Goal: Information Seeking & Learning: Learn about a topic

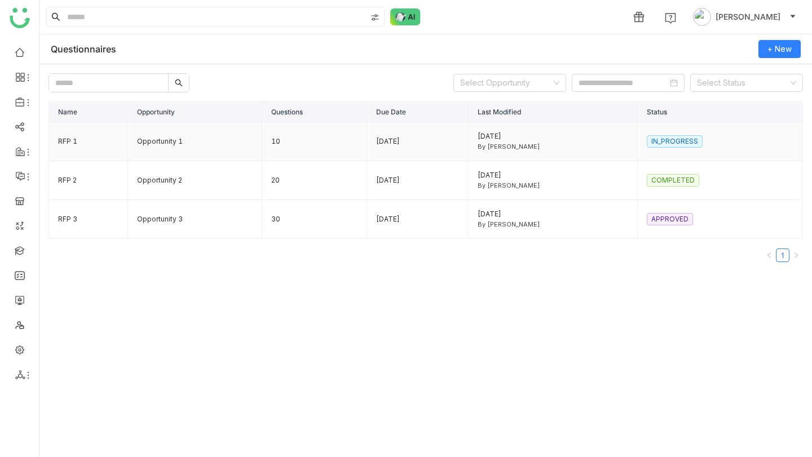
click at [66, 140] on td "RFP 1" at bounding box center [88, 141] width 79 height 39
click at [78, 141] on td "RFP 1" at bounding box center [88, 141] width 79 height 39
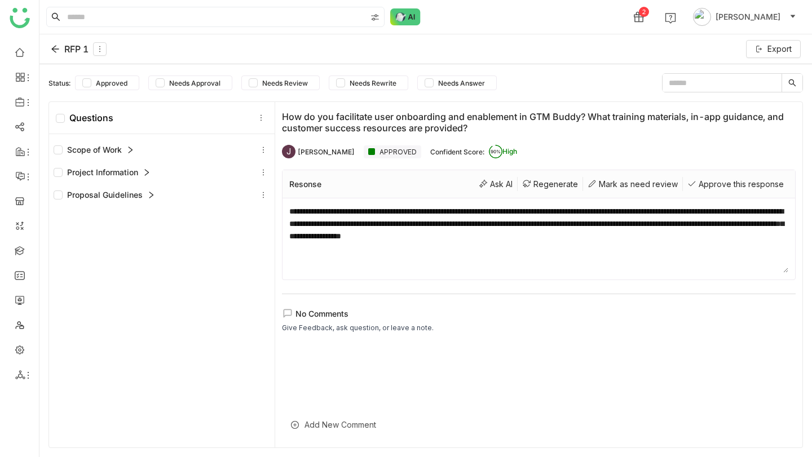
click at [100, 152] on div "Scope of Work" at bounding box center [94, 150] width 81 height 12
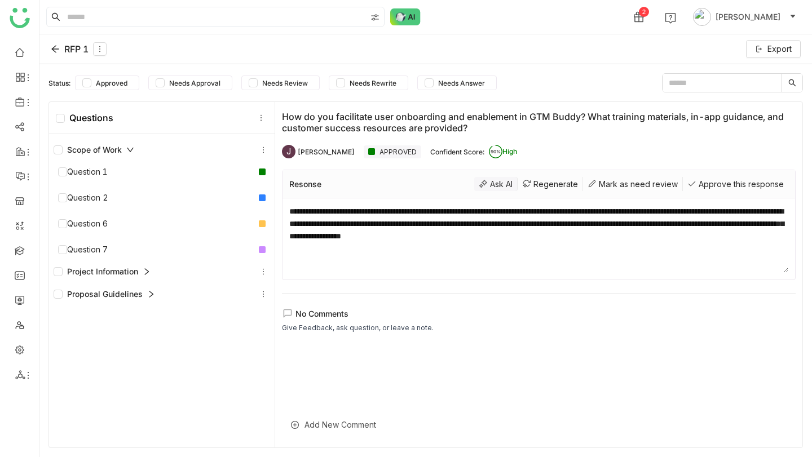
click at [494, 183] on div "Ask AI" at bounding box center [495, 184] width 43 height 14
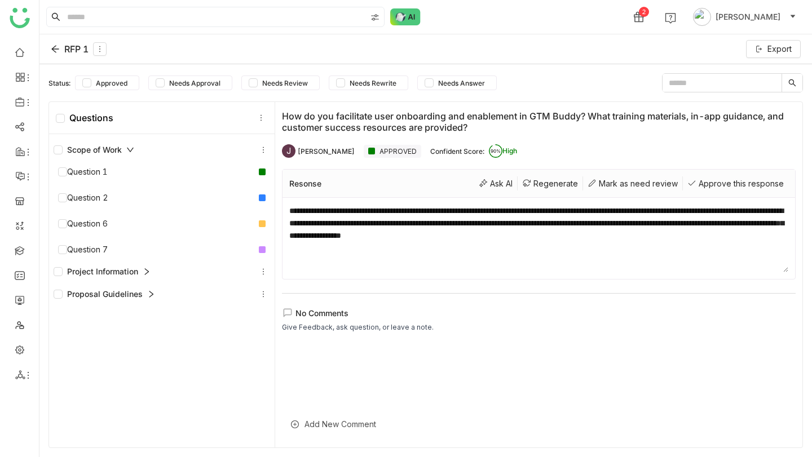
click at [307, 425] on div "Add New Comment" at bounding box center [539, 424] width 514 height 28
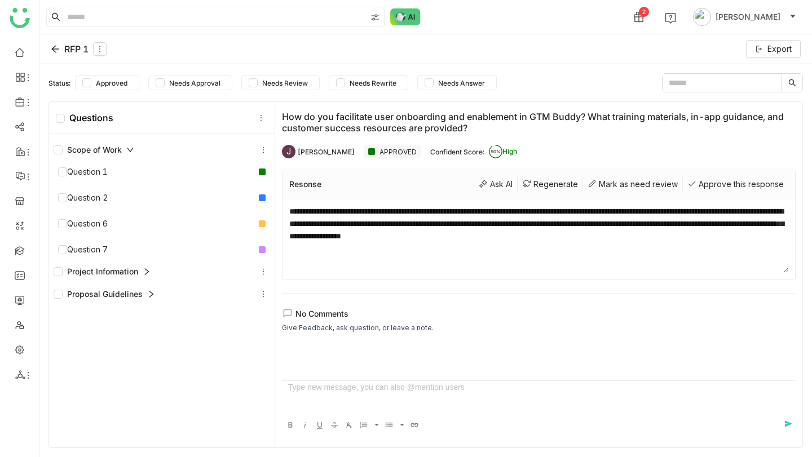
scroll to position [0, 0]
click at [318, 324] on div "Give Feedback, ask question, or leave a note." at bounding box center [358, 328] width 152 height 11
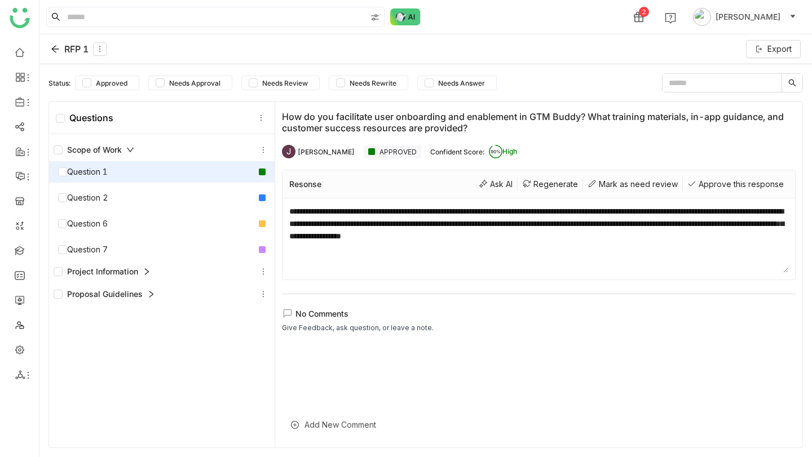
click at [103, 174] on div "Question 1" at bounding box center [83, 172] width 50 height 12
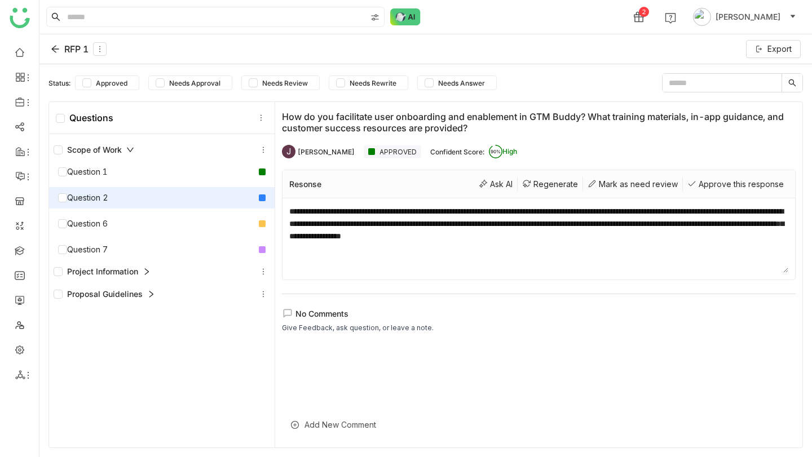
click at [101, 202] on div "Question 2" at bounding box center [83, 198] width 50 height 12
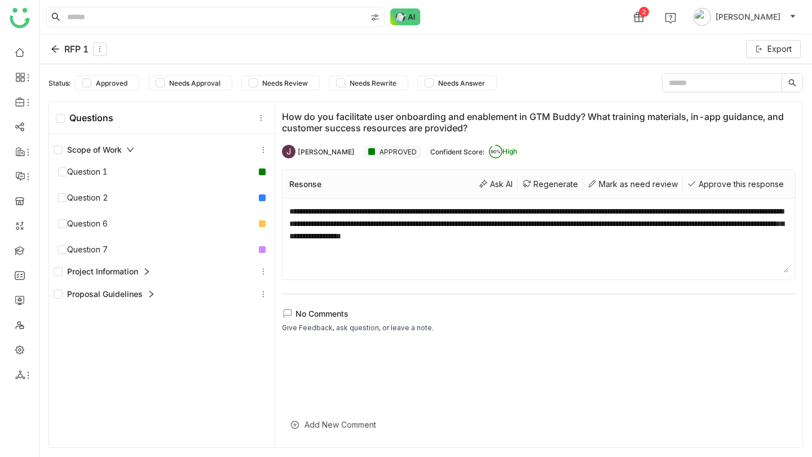
click at [114, 272] on div "Project Information" at bounding box center [102, 272] width 97 height 12
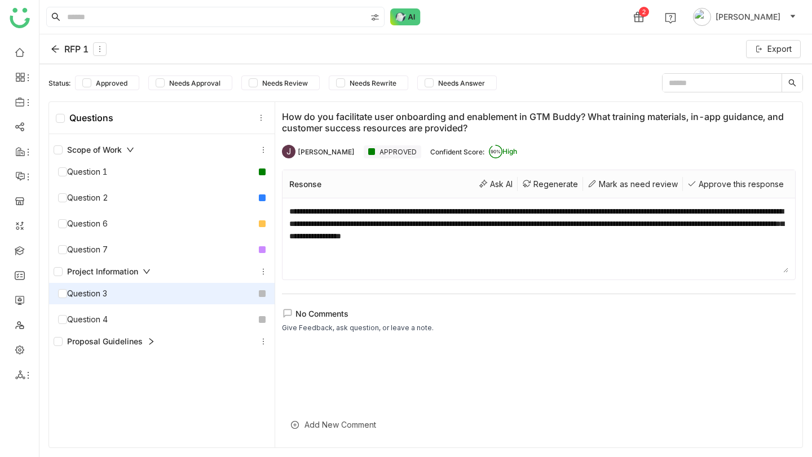
click at [112, 294] on div "Question 3" at bounding box center [162, 293] width 226 height 21
